Goal: Transaction & Acquisition: Purchase product/service

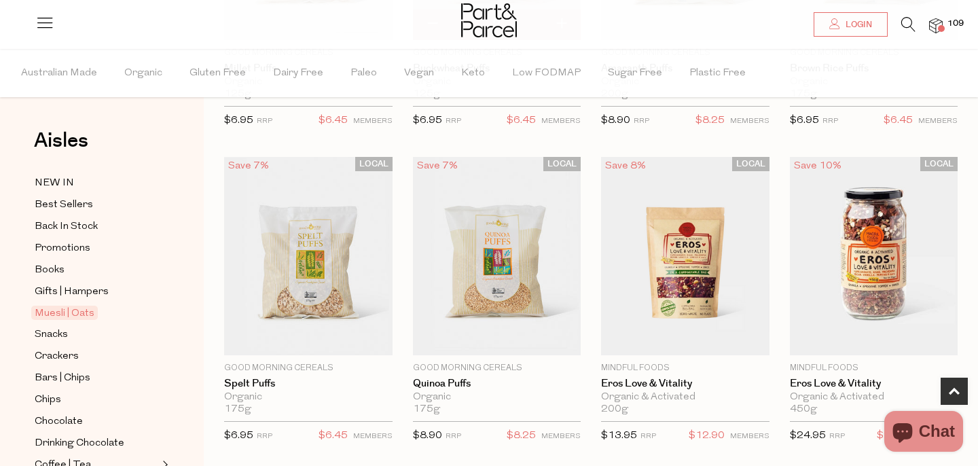
scroll to position [401, 0]
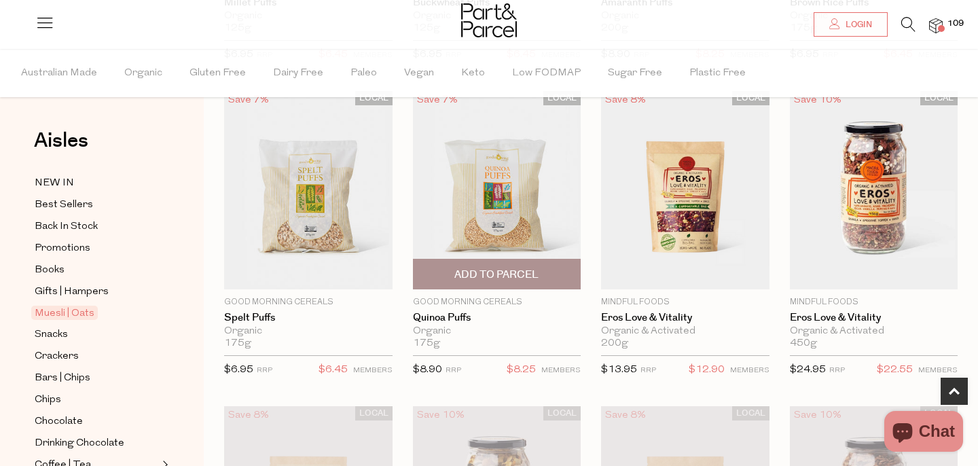
click at [536, 273] on span "Add To Parcel" at bounding box center [496, 275] width 84 height 14
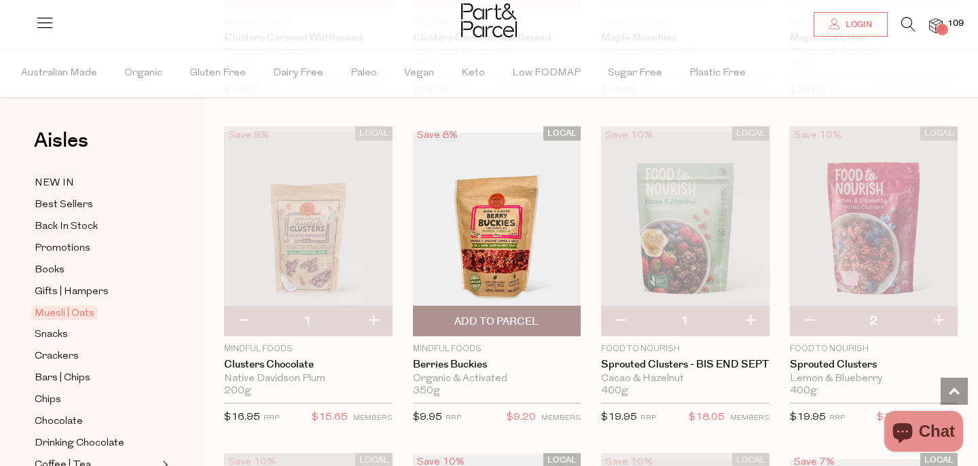
scroll to position [1312, 0]
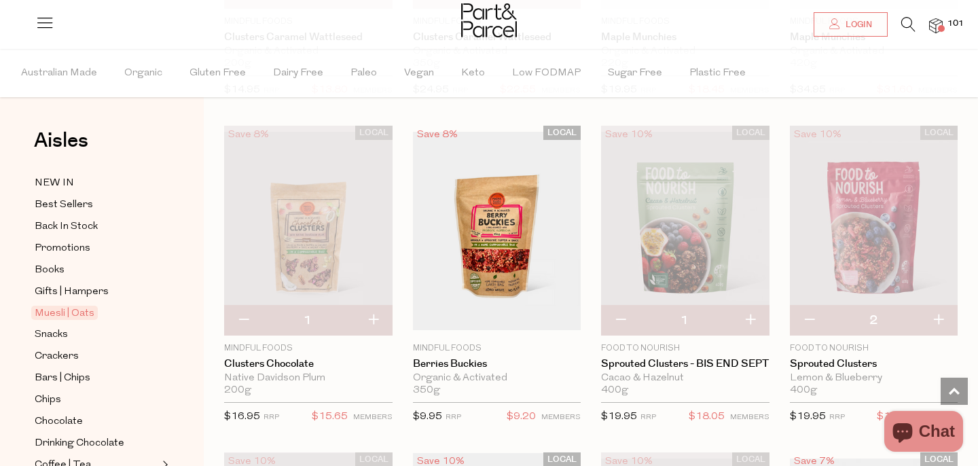
click at [539, 318] on span "Add To Parcel" at bounding box center [497, 321] width 160 height 29
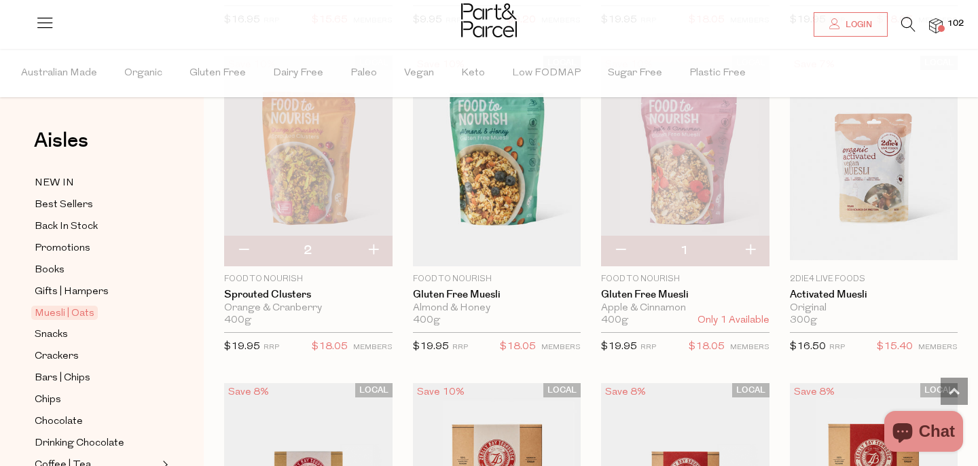
scroll to position [1712, 0]
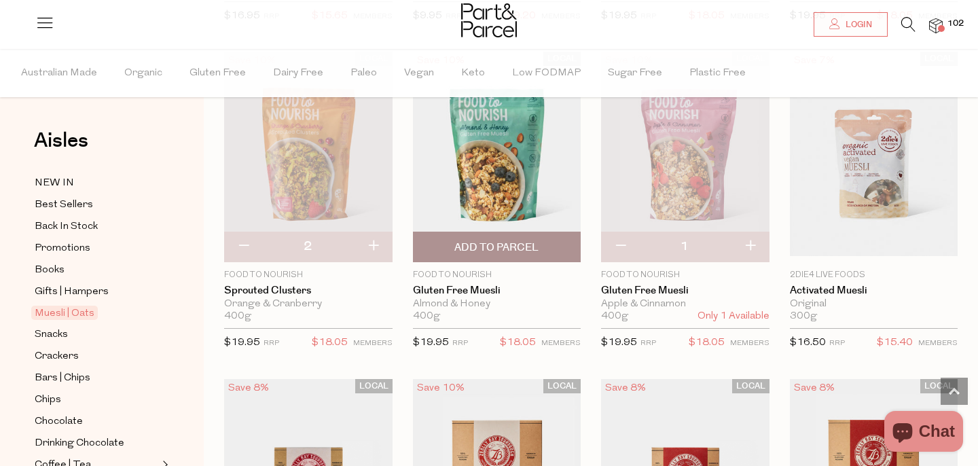
click at [501, 242] on span "Add To Parcel" at bounding box center [496, 247] width 84 height 14
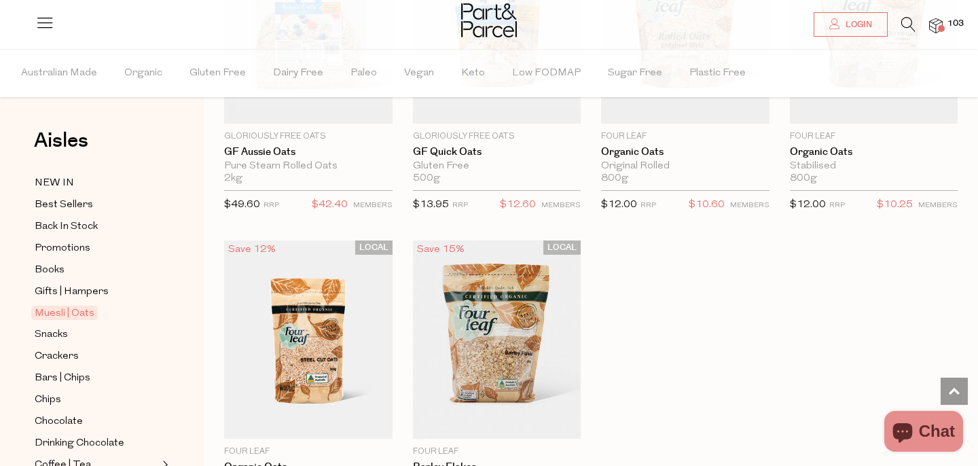
scroll to position [3943, 0]
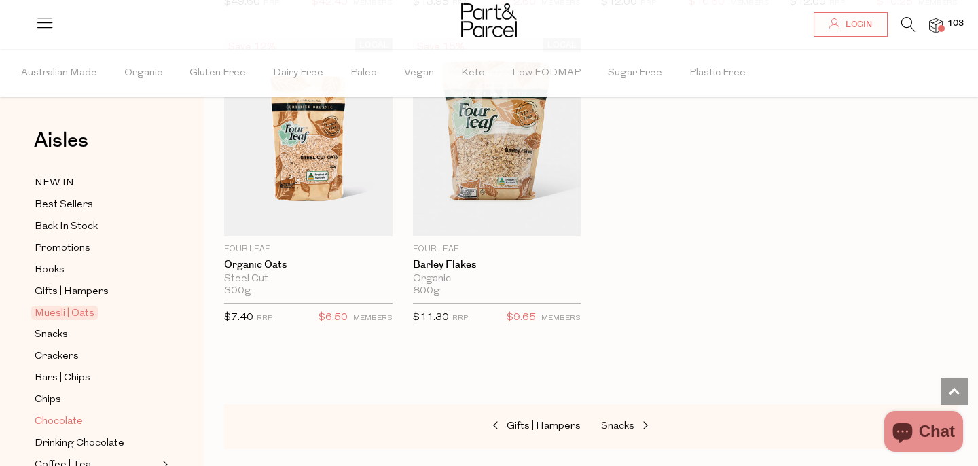
click at [62, 419] on span "Chocolate" at bounding box center [59, 421] width 48 height 16
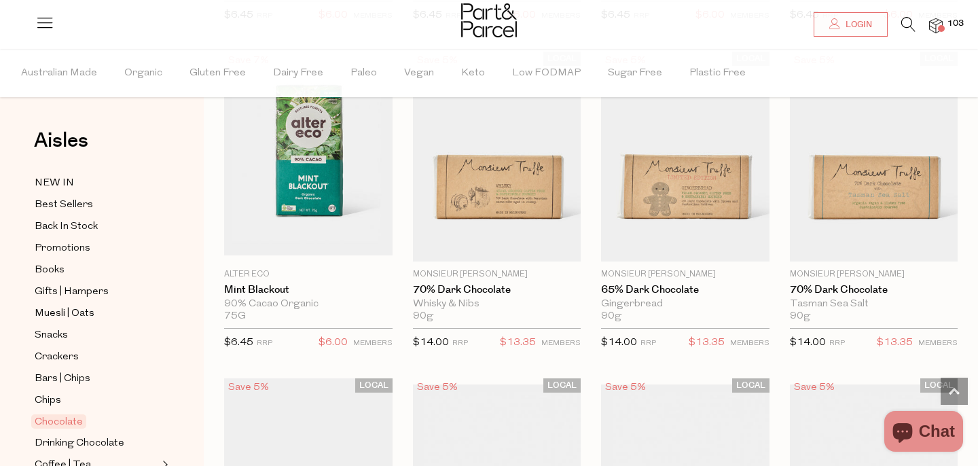
scroll to position [2012, 0]
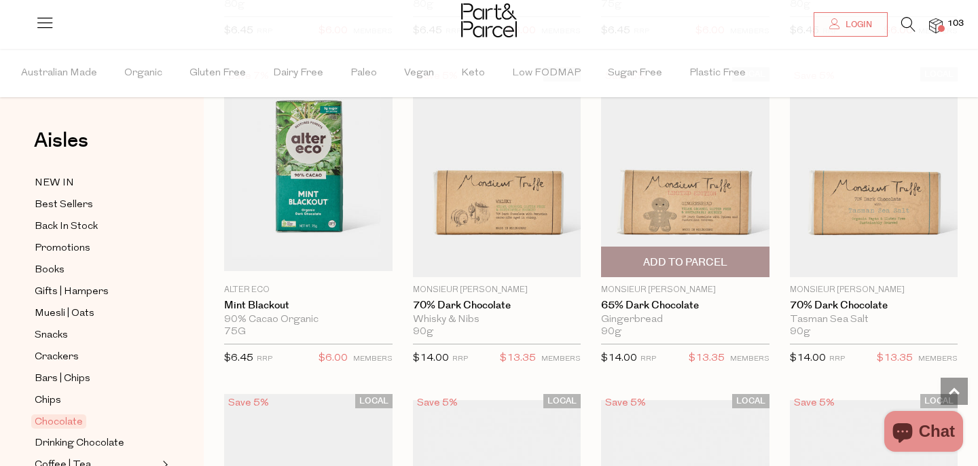
click at [677, 263] on span "Add To Parcel" at bounding box center [685, 262] width 84 height 14
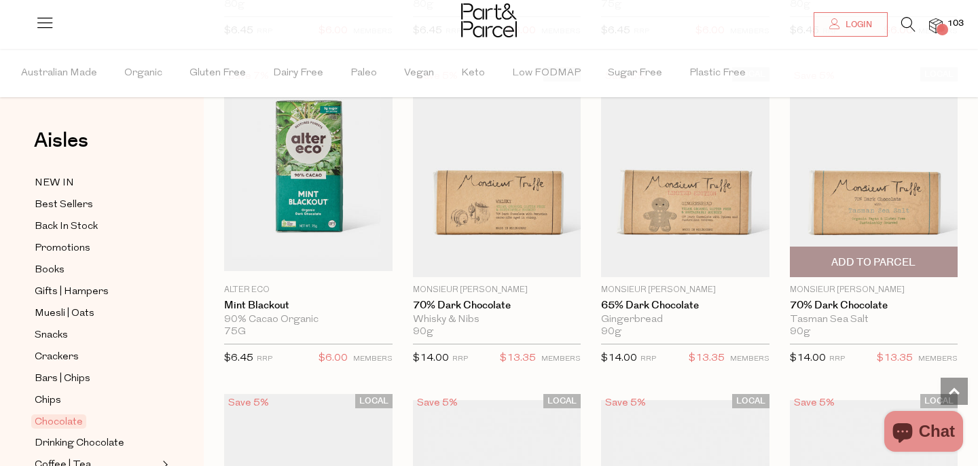
click at [866, 259] on span "Add To Parcel" at bounding box center [873, 262] width 84 height 14
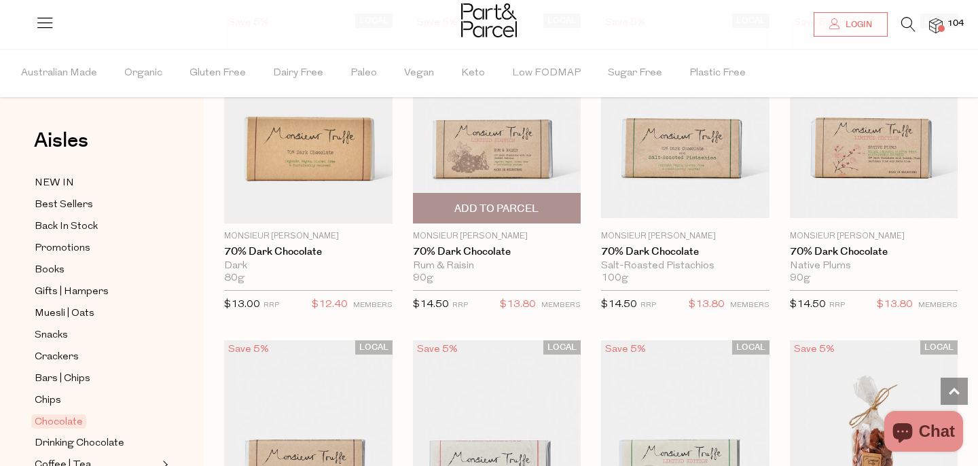
scroll to position [2375, 0]
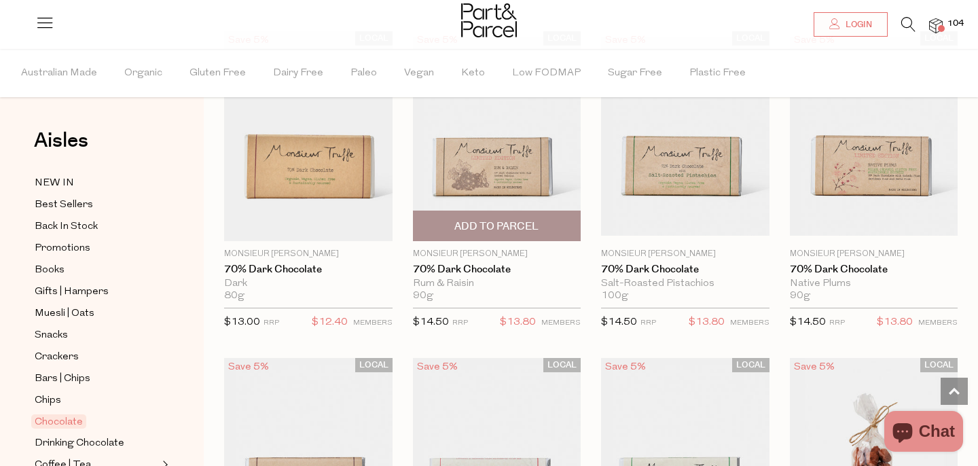
click at [487, 222] on span "Add To Parcel" at bounding box center [496, 226] width 84 height 14
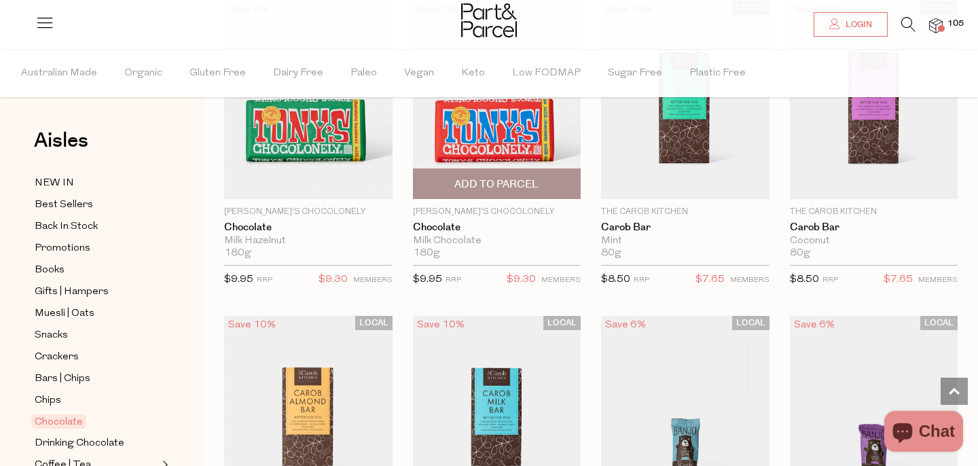
scroll to position [3527, 0]
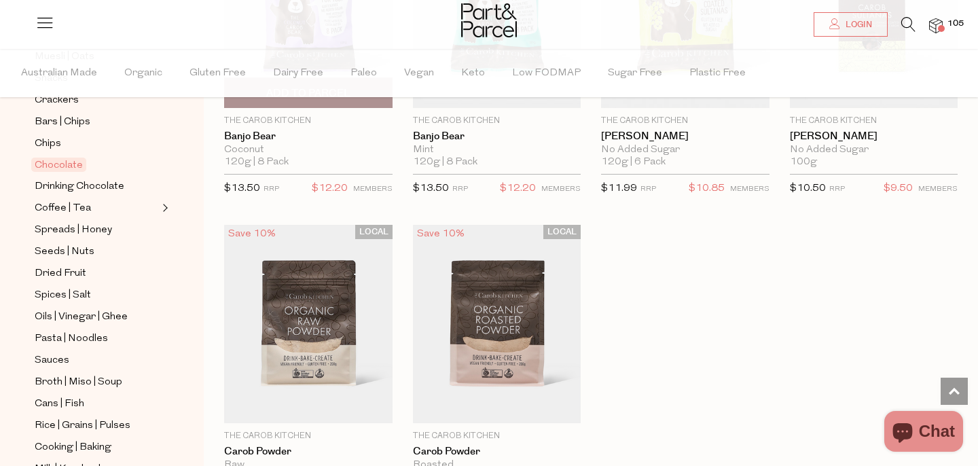
scroll to position [4400, 0]
click at [905, 20] on icon at bounding box center [908, 24] width 14 height 15
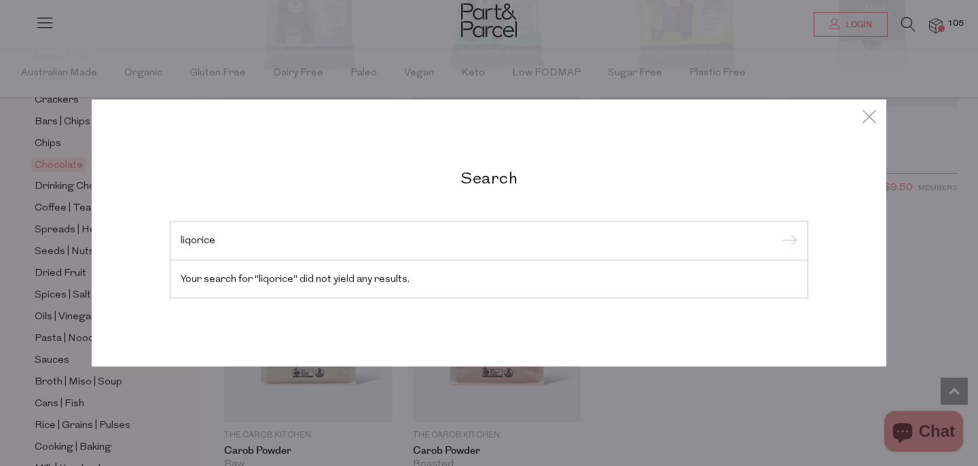
click at [193, 239] on input "liqorice" at bounding box center [489, 241] width 616 height 10
drag, startPoint x: 226, startPoint y: 241, endPoint x: 174, endPoint y: 241, distance: 51.6
click at [174, 241] on div "liquorice" at bounding box center [489, 240] width 638 height 39
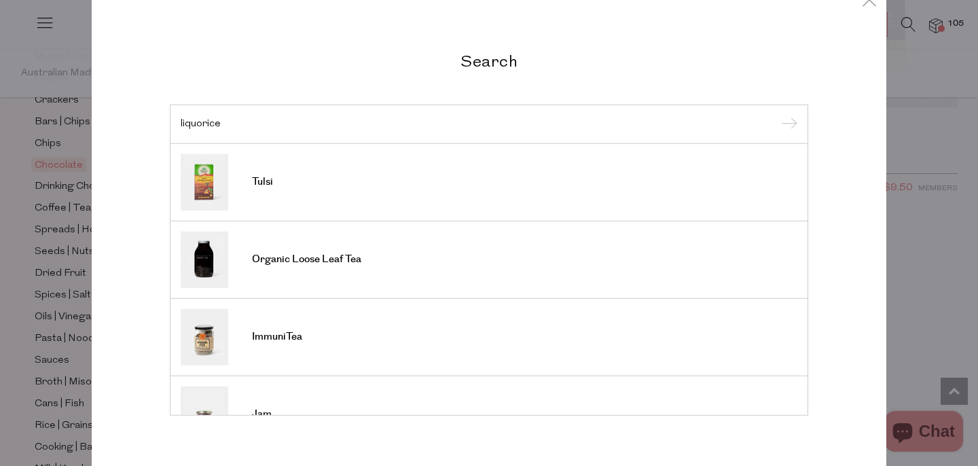
type input "liquorice"
click at [777, 115] on input "submit" at bounding box center [787, 125] width 20 height 20
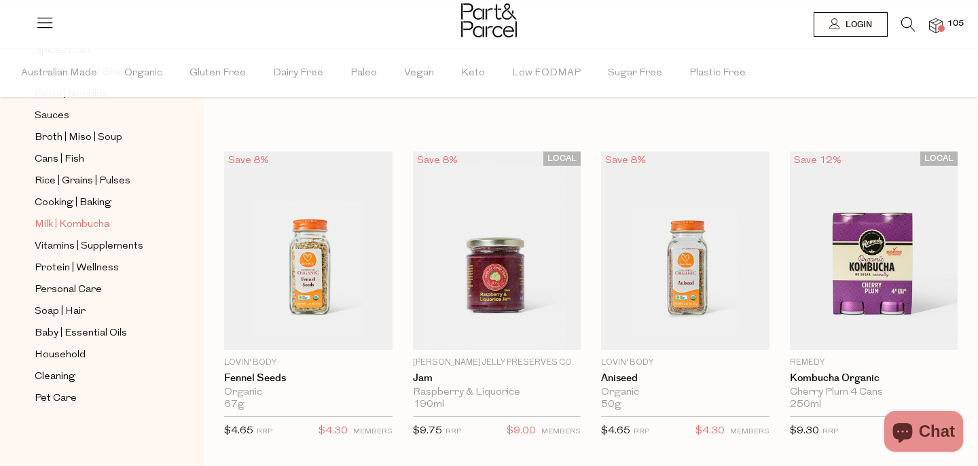
scroll to position [498, 0]
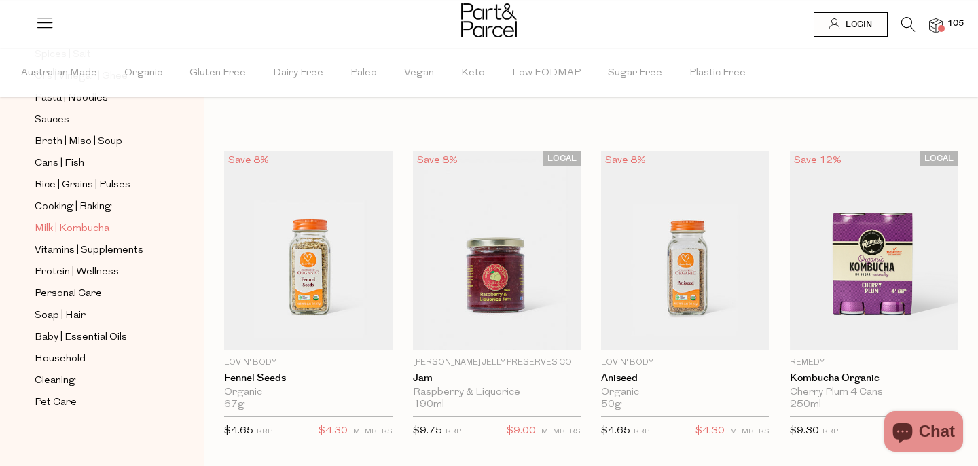
click at [92, 222] on span "Milk | Kombucha" at bounding box center [72, 229] width 75 height 16
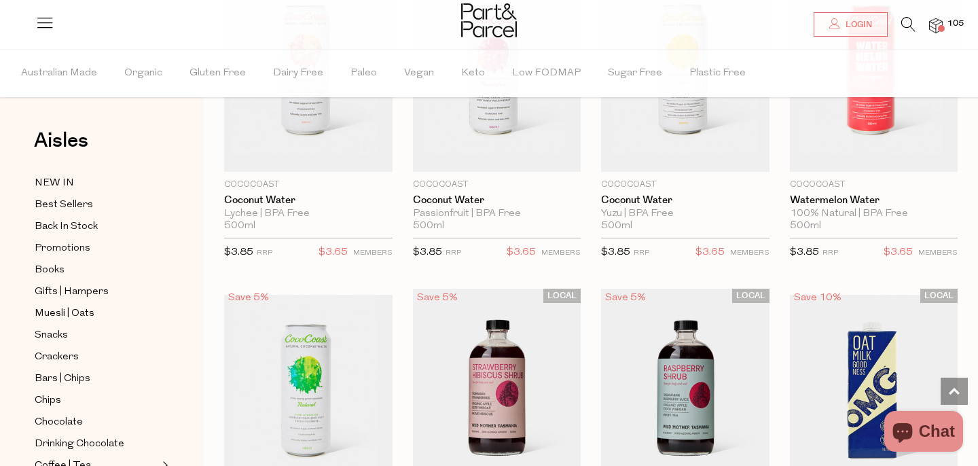
scroll to position [430, 0]
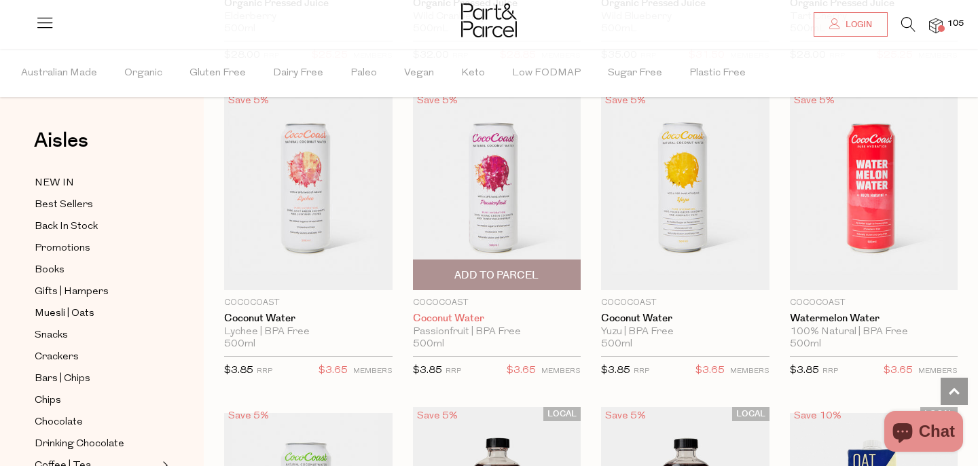
click at [431, 315] on link "Coconut Water" at bounding box center [497, 318] width 168 height 12
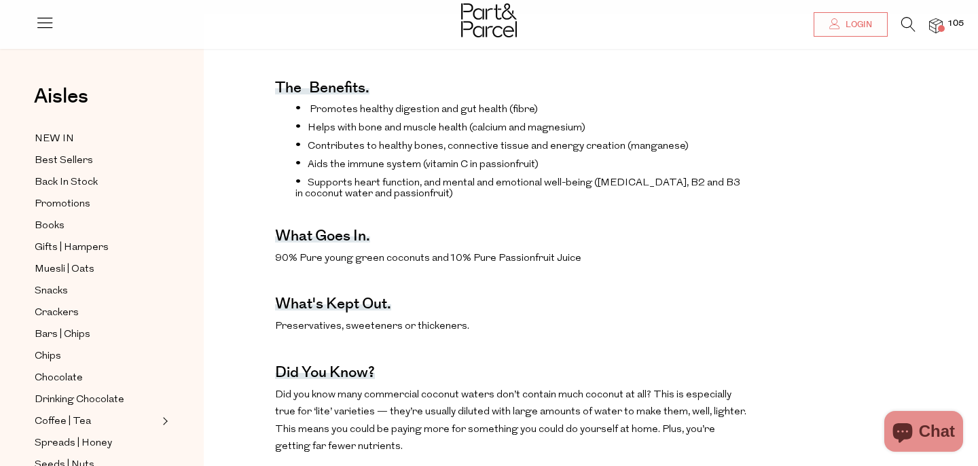
scroll to position [16, 0]
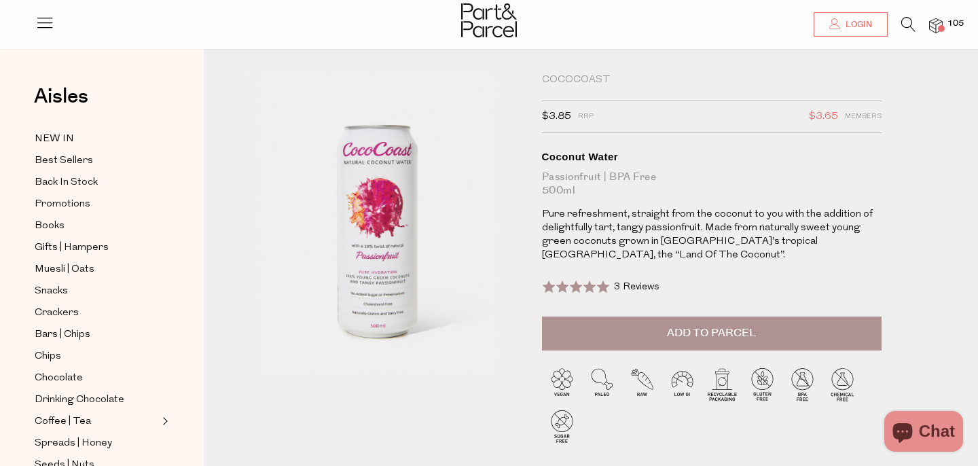
click at [594, 339] on button "Add to Parcel" at bounding box center [711, 333] width 339 height 34
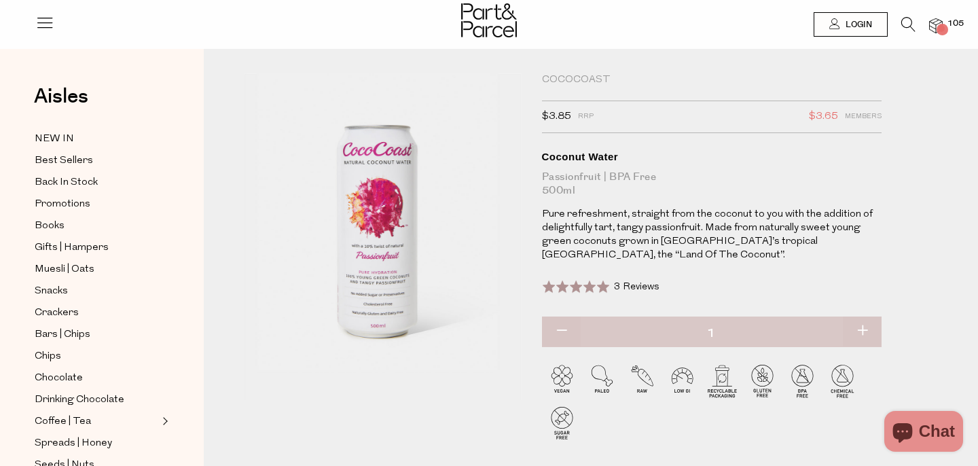
scroll to position [0, 0]
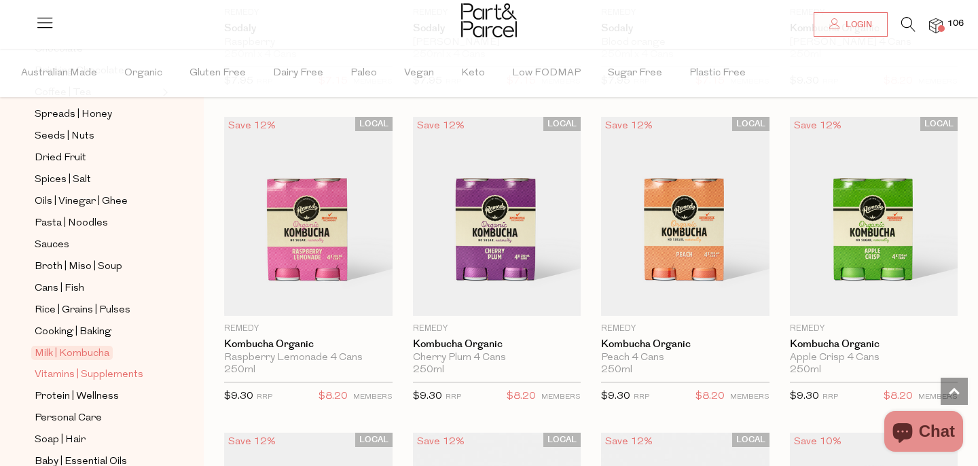
scroll to position [501, 0]
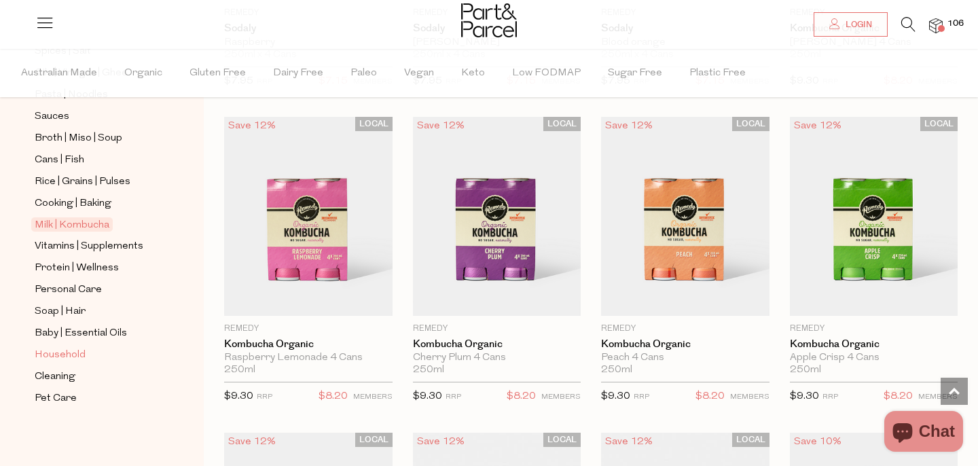
click at [70, 357] on span "Household" at bounding box center [60, 355] width 51 height 16
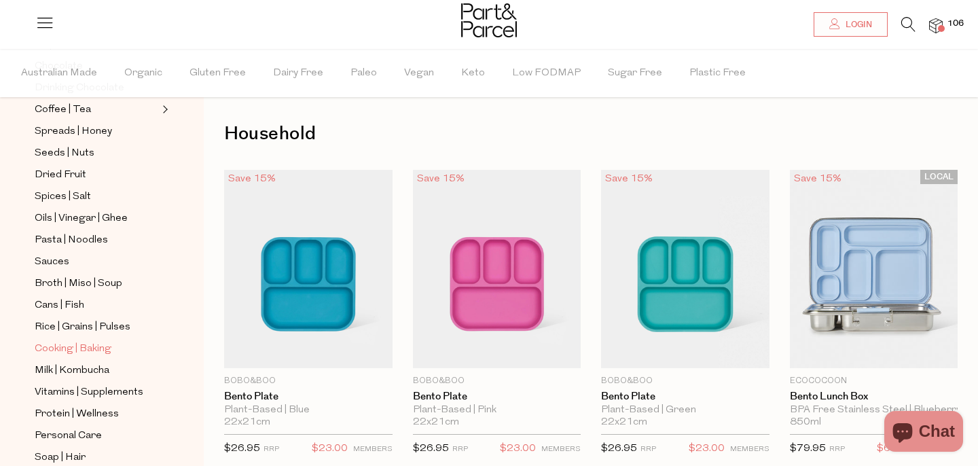
scroll to position [356, 0]
click at [75, 350] on span "Cooking | Baking" at bounding box center [73, 348] width 77 height 16
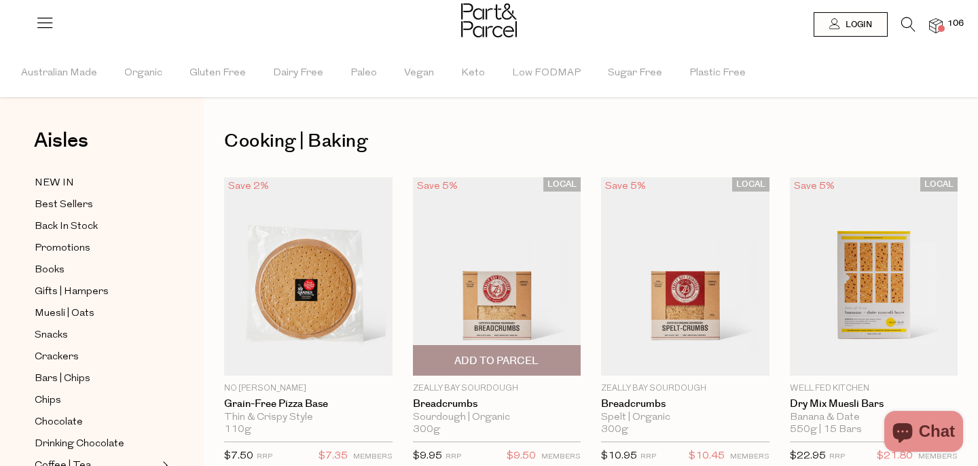
type input "2"
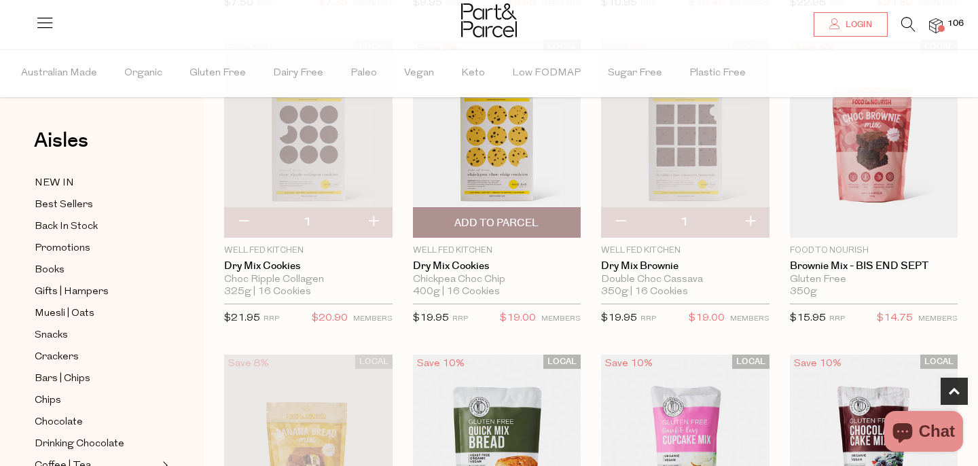
scroll to position [456, 0]
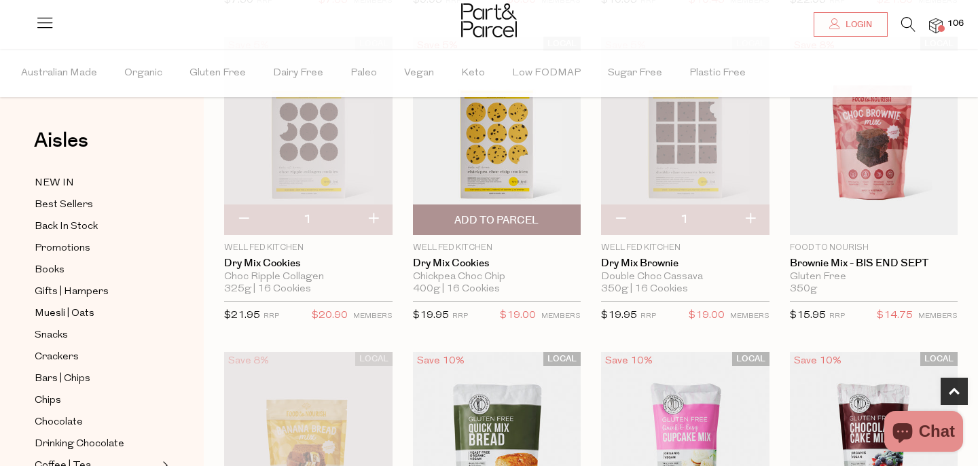
click at [463, 227] on span "Add To Parcel" at bounding box center [497, 219] width 160 height 29
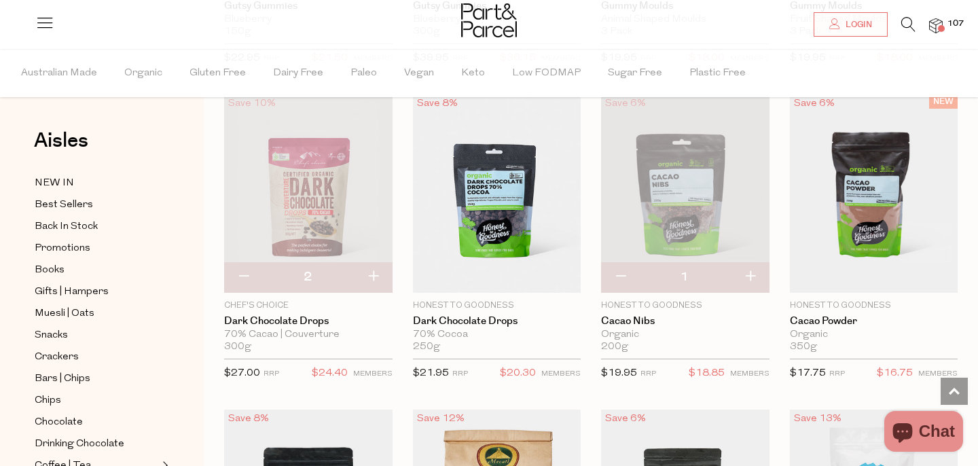
scroll to position [1985, 0]
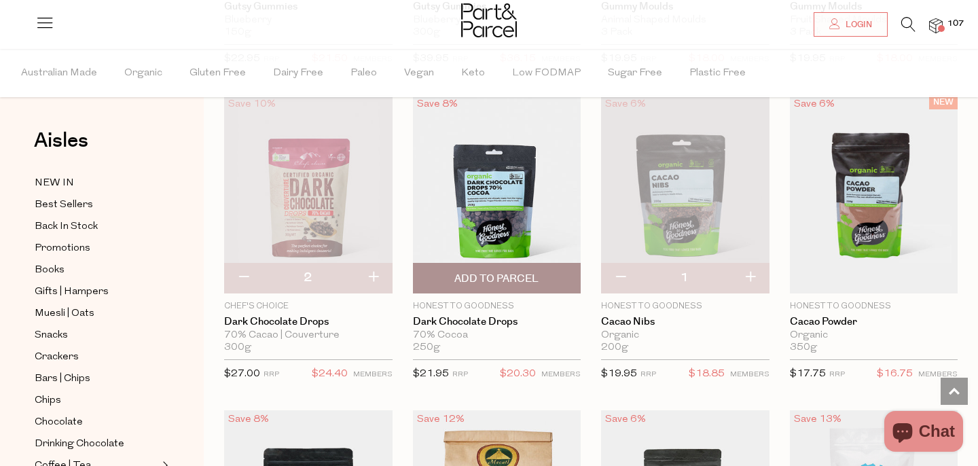
click at [490, 281] on span "Add To Parcel" at bounding box center [496, 279] width 84 height 14
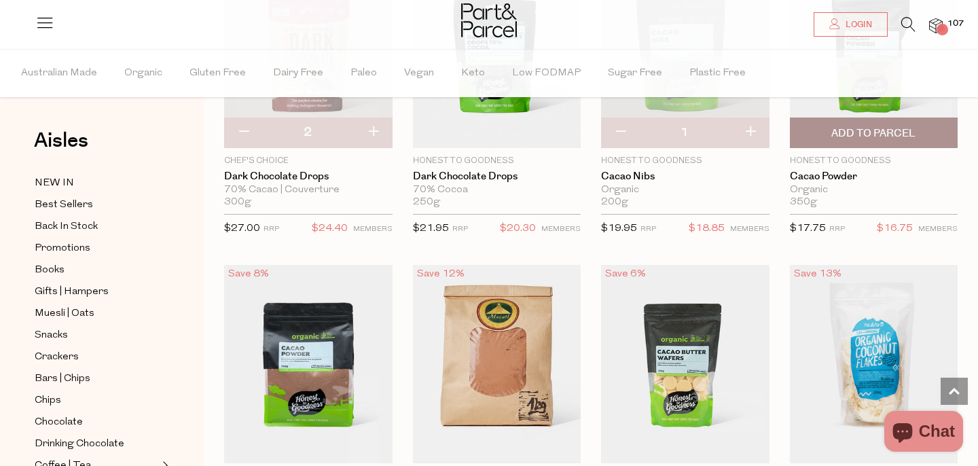
scroll to position [2131, 0]
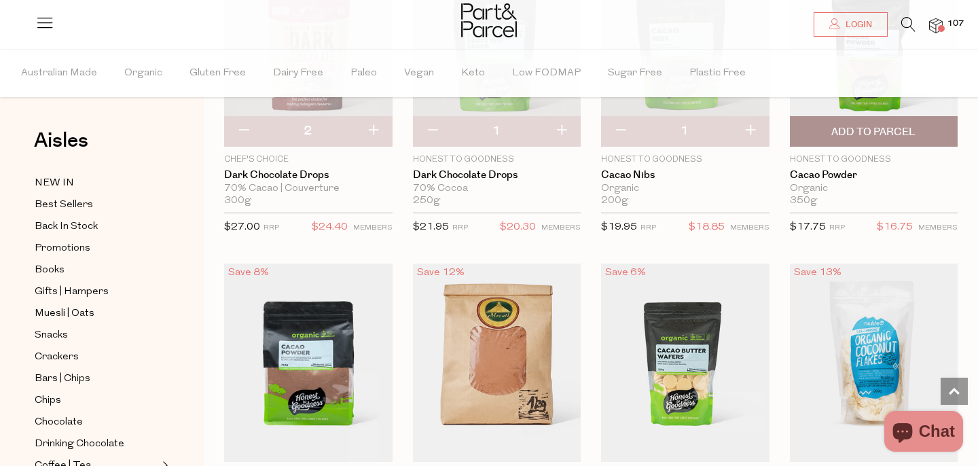
click at [847, 136] on span "Add To Parcel" at bounding box center [873, 132] width 84 height 14
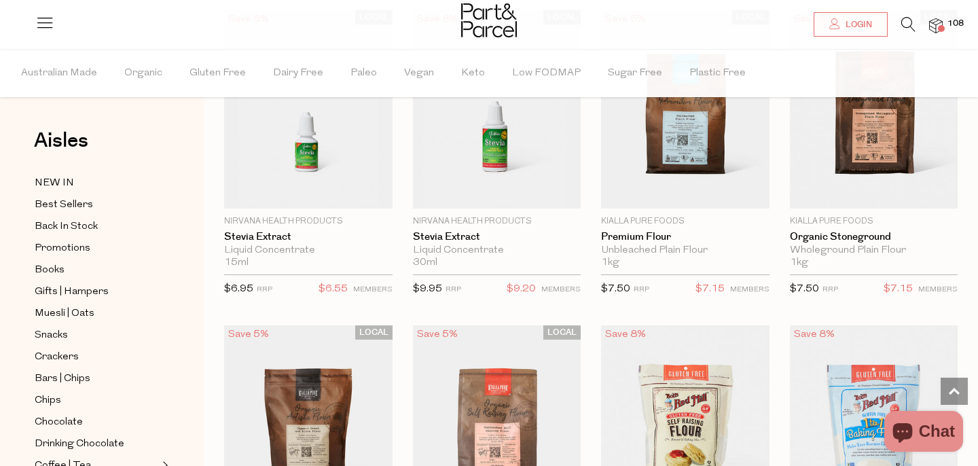
scroll to position [3627, 0]
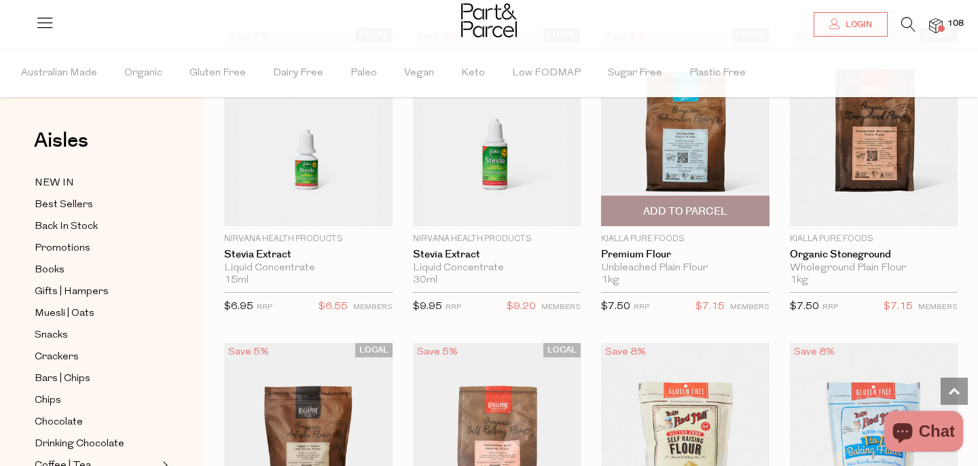
click at [679, 204] on span "Add To Parcel" at bounding box center [685, 211] width 84 height 14
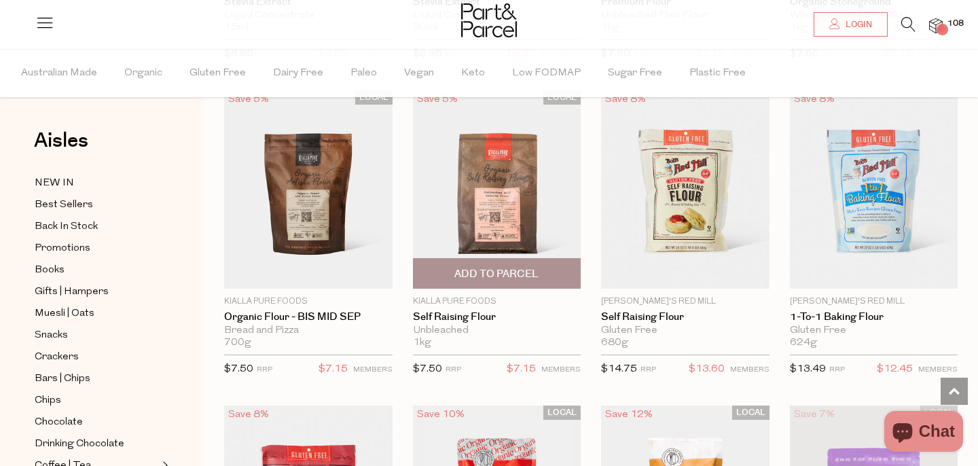
scroll to position [3882, 0]
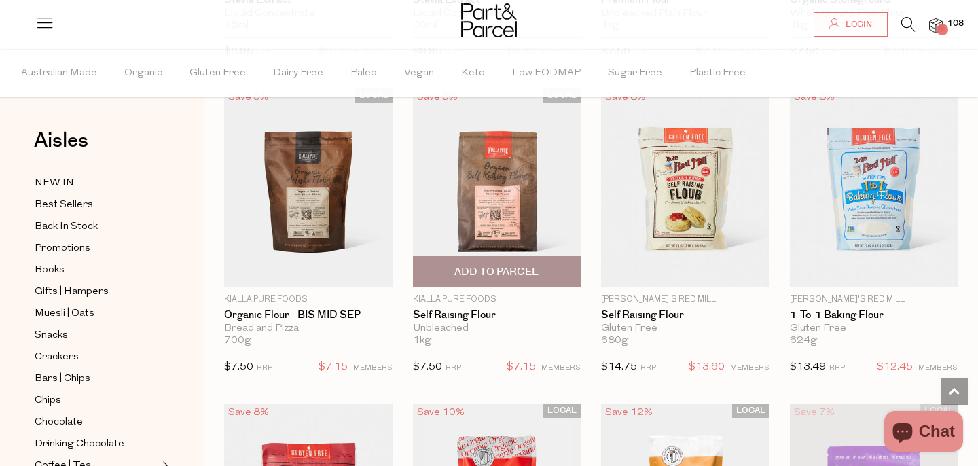
click at [511, 268] on span "Add To Parcel" at bounding box center [496, 272] width 84 height 14
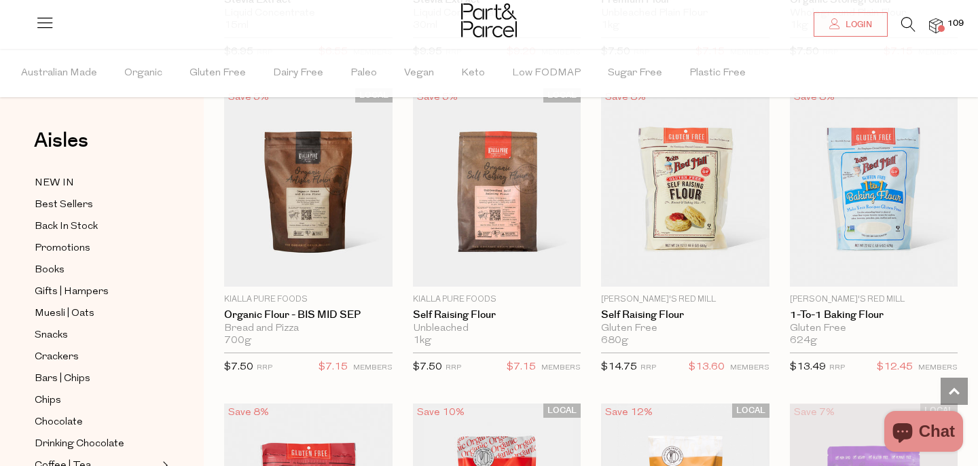
scroll to position [4242, 0]
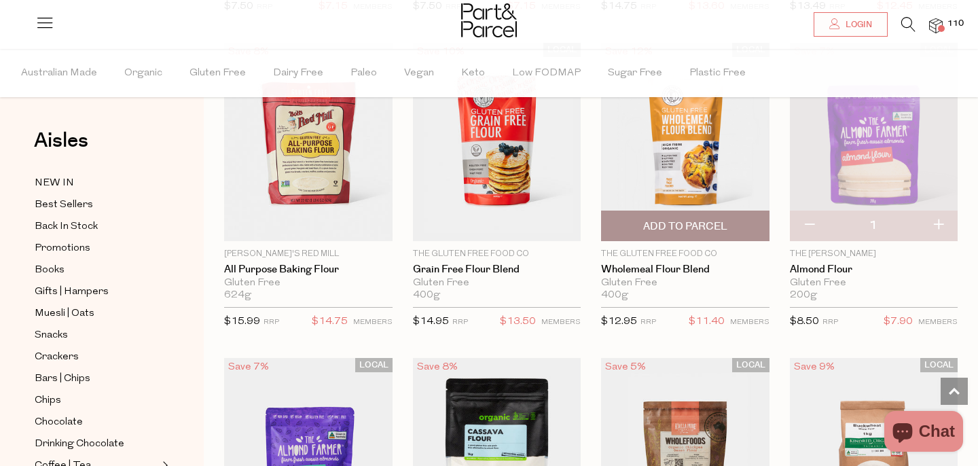
click at [629, 229] on span "Add To Parcel" at bounding box center [685, 225] width 160 height 29
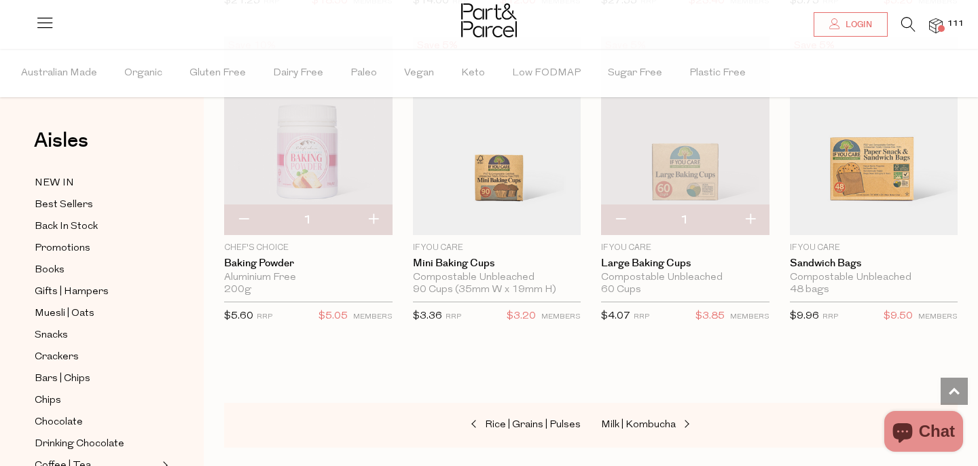
scroll to position [6454, 0]
click at [752, 221] on button "button" at bounding box center [750, 219] width 39 height 30
type input "2"
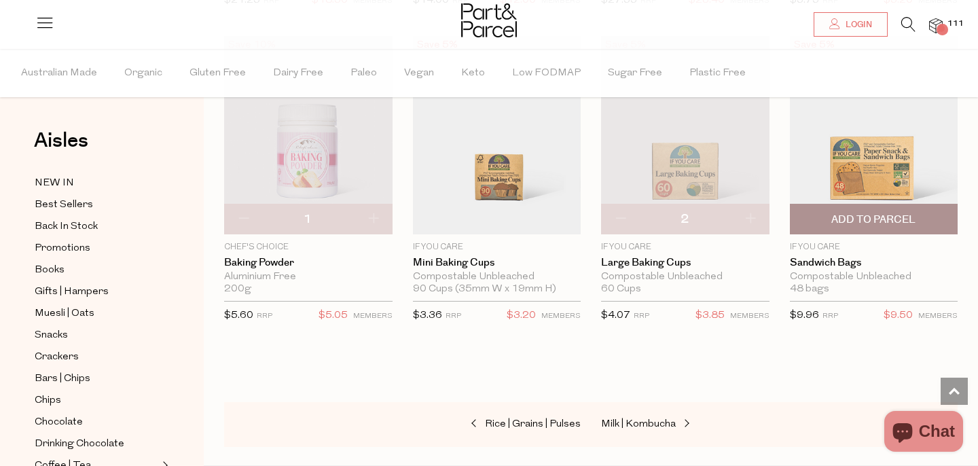
click at [828, 219] on span "Add To Parcel" at bounding box center [874, 218] width 160 height 29
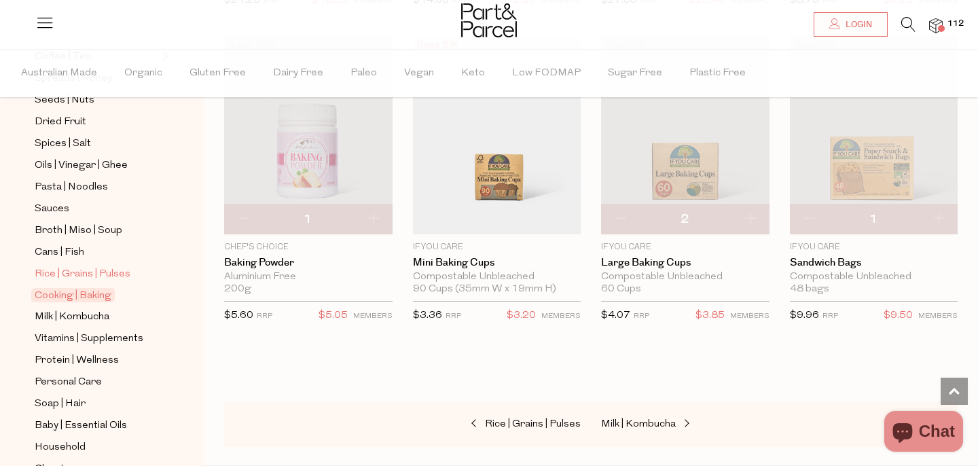
scroll to position [486, 0]
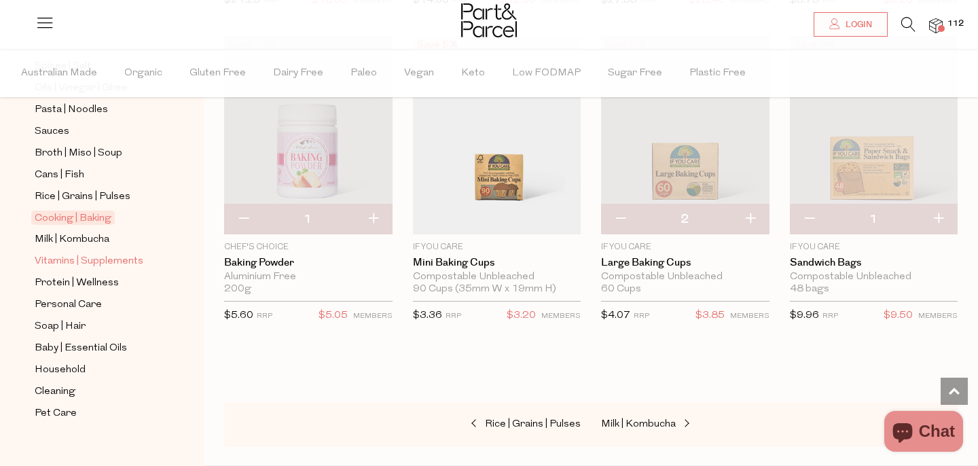
click at [67, 263] on span "Vitamins | Supplements" at bounding box center [89, 261] width 109 height 16
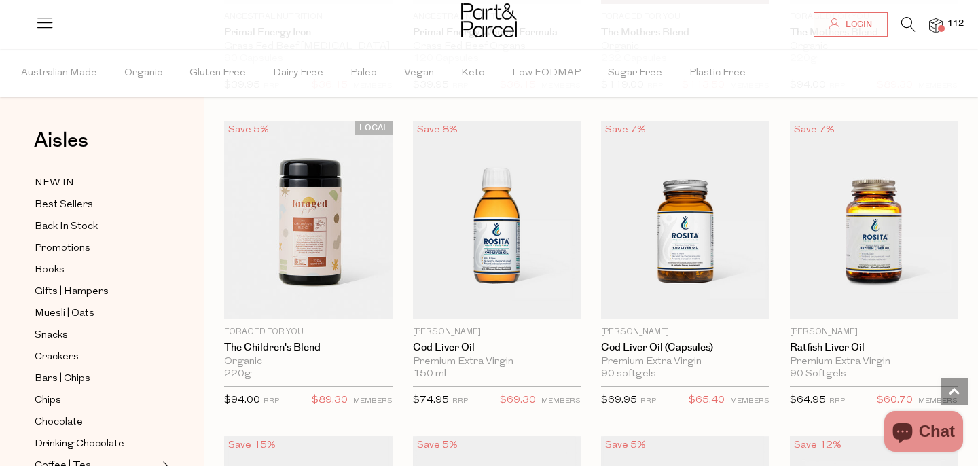
scroll to position [3231, 0]
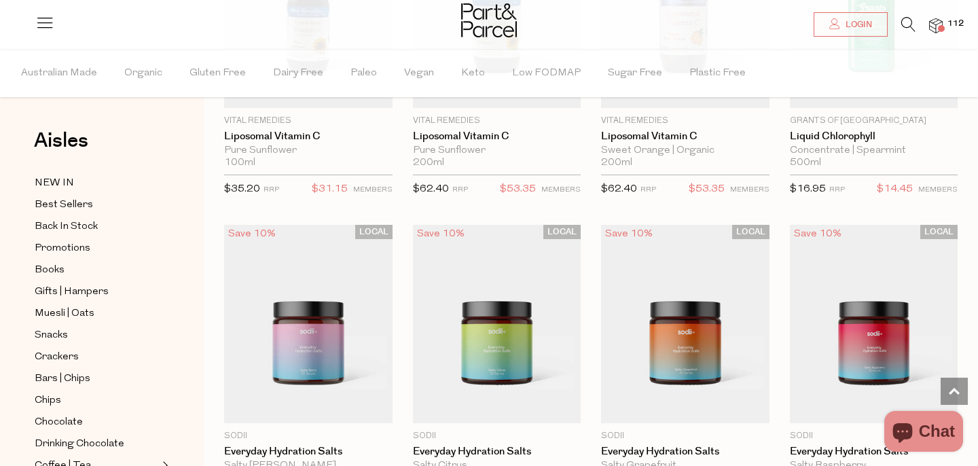
scroll to position [3552, 0]
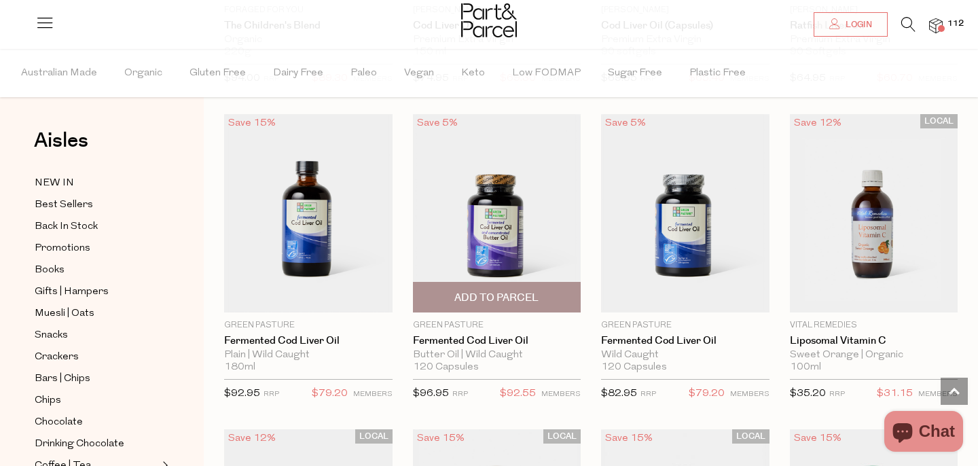
click at [501, 303] on span "Add To Parcel" at bounding box center [496, 298] width 84 height 14
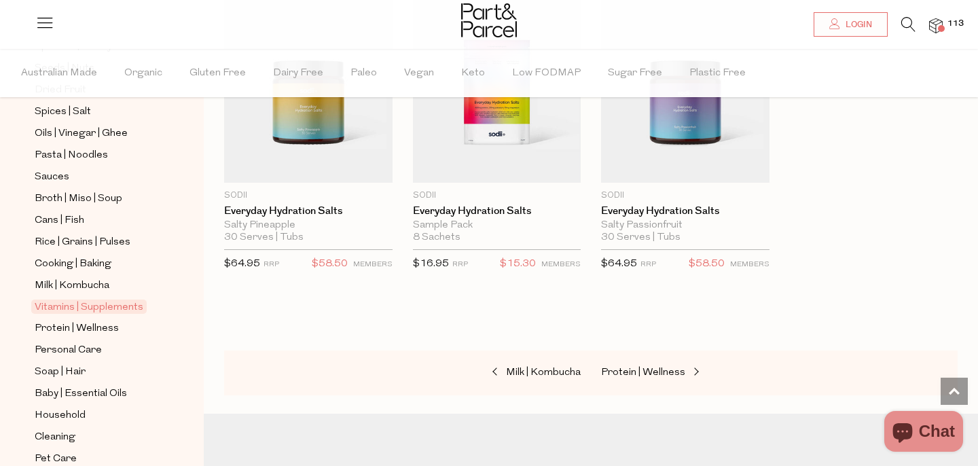
scroll to position [442, 0]
click at [90, 323] on span "Protein | Wellness" at bounding box center [77, 327] width 84 height 16
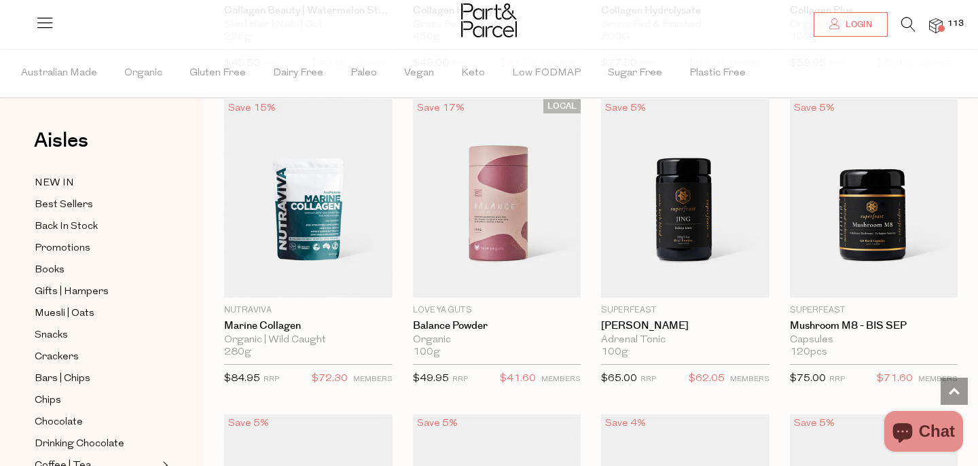
scroll to position [1970, 0]
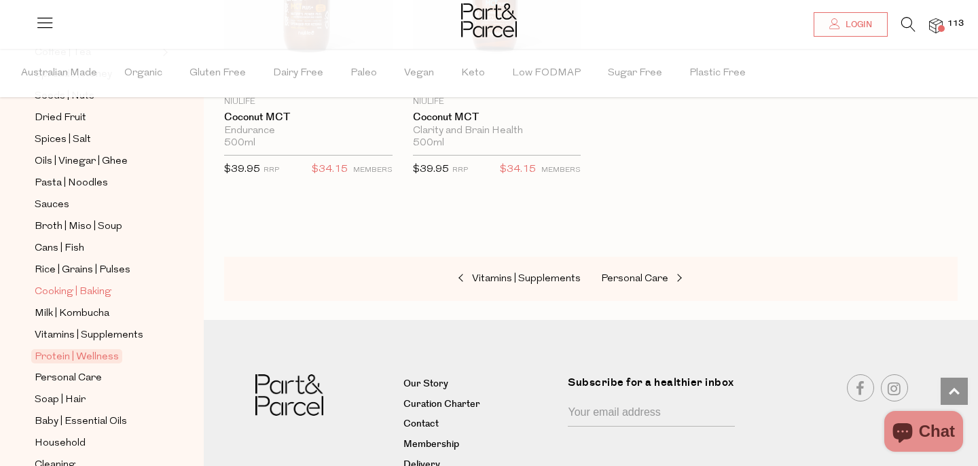
scroll to position [501, 0]
